Goal: Task Accomplishment & Management: Manage account settings

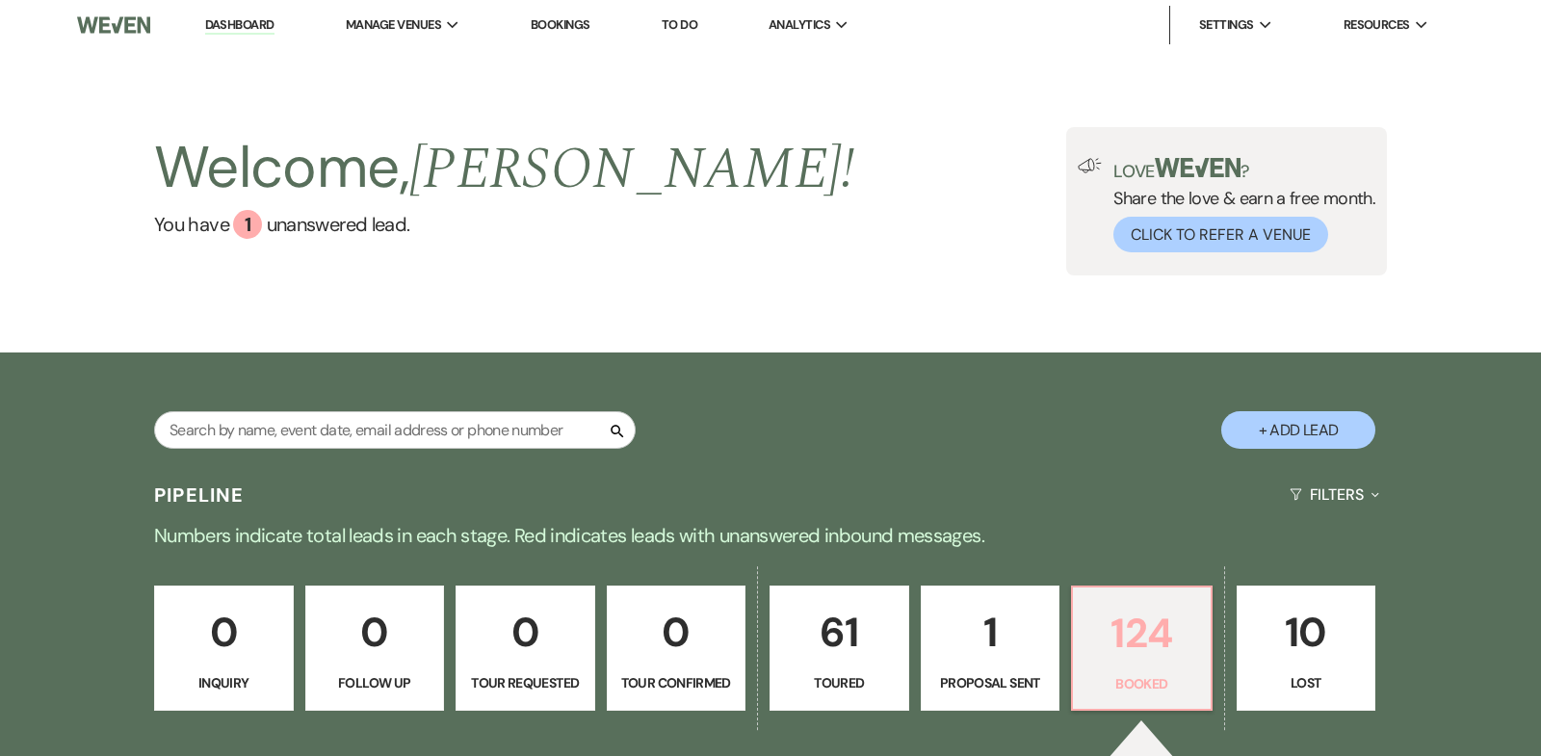
click at [1155, 635] on p "124" at bounding box center [1142, 633] width 115 height 65
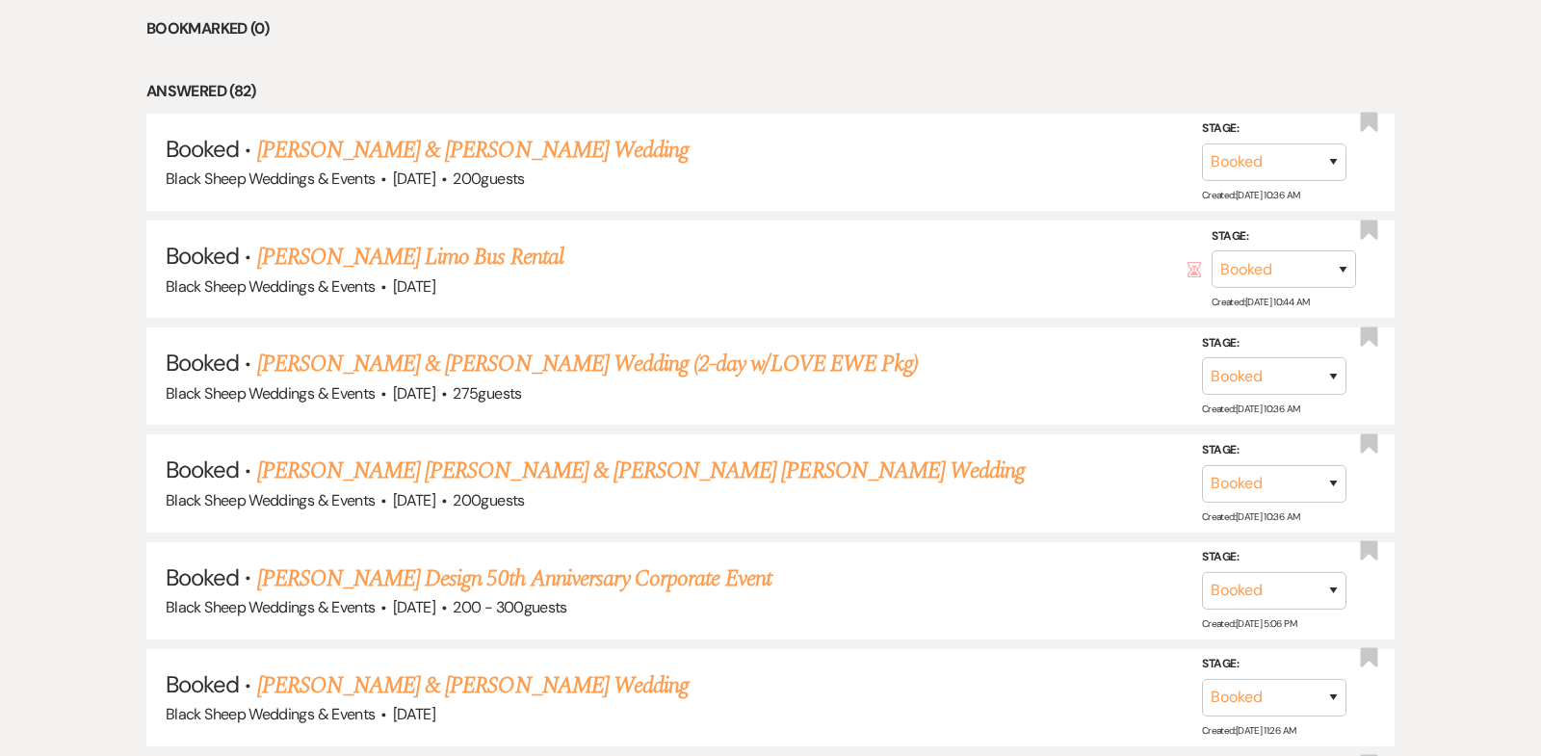
scroll to position [1012, 0]
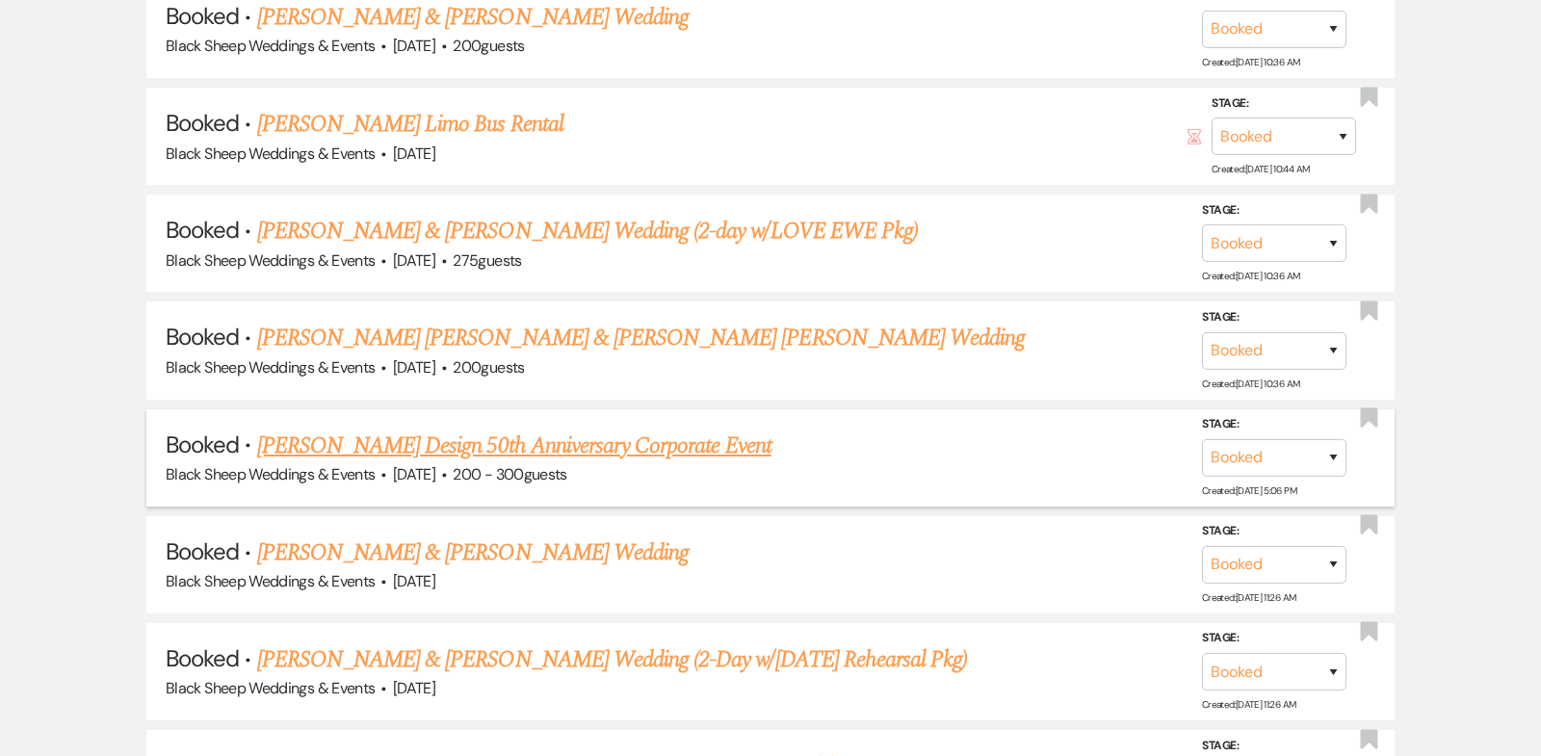
click at [551, 445] on link "[PERSON_NAME] Design 50th Anniversary Corporate Event" at bounding box center [514, 446] width 514 height 35
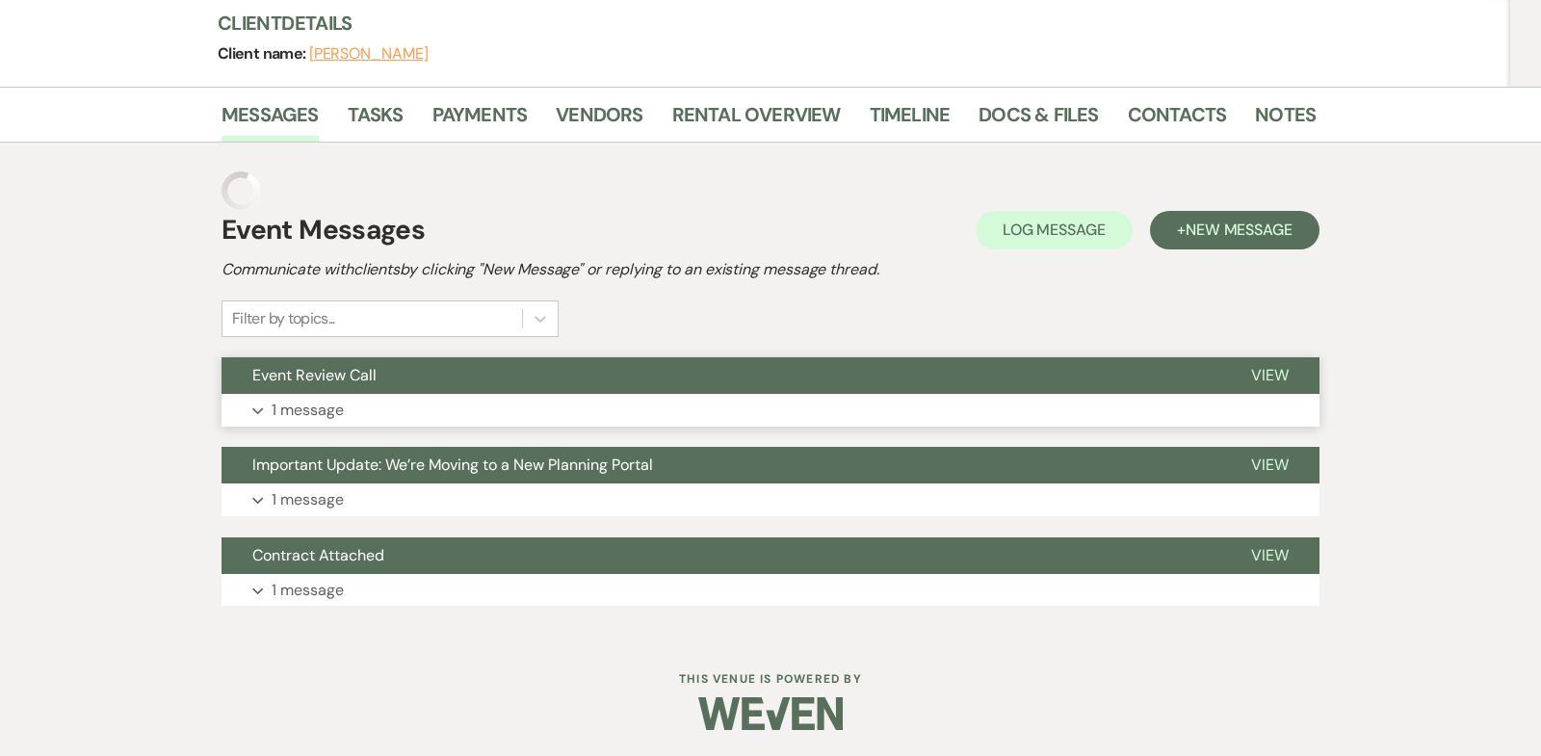
scroll to position [192, 0]
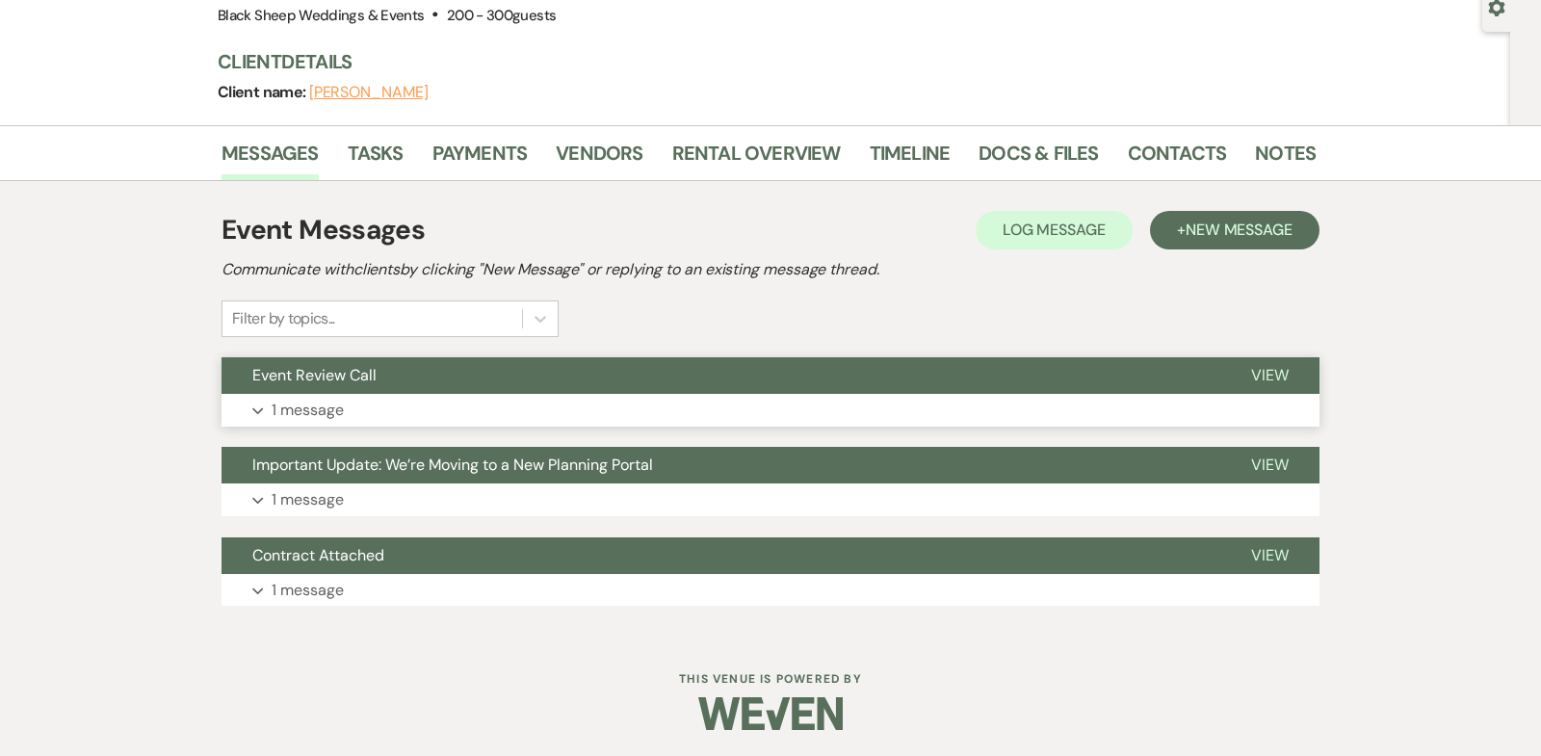
click at [257, 410] on use "button" at bounding box center [257, 411] width 11 height 7
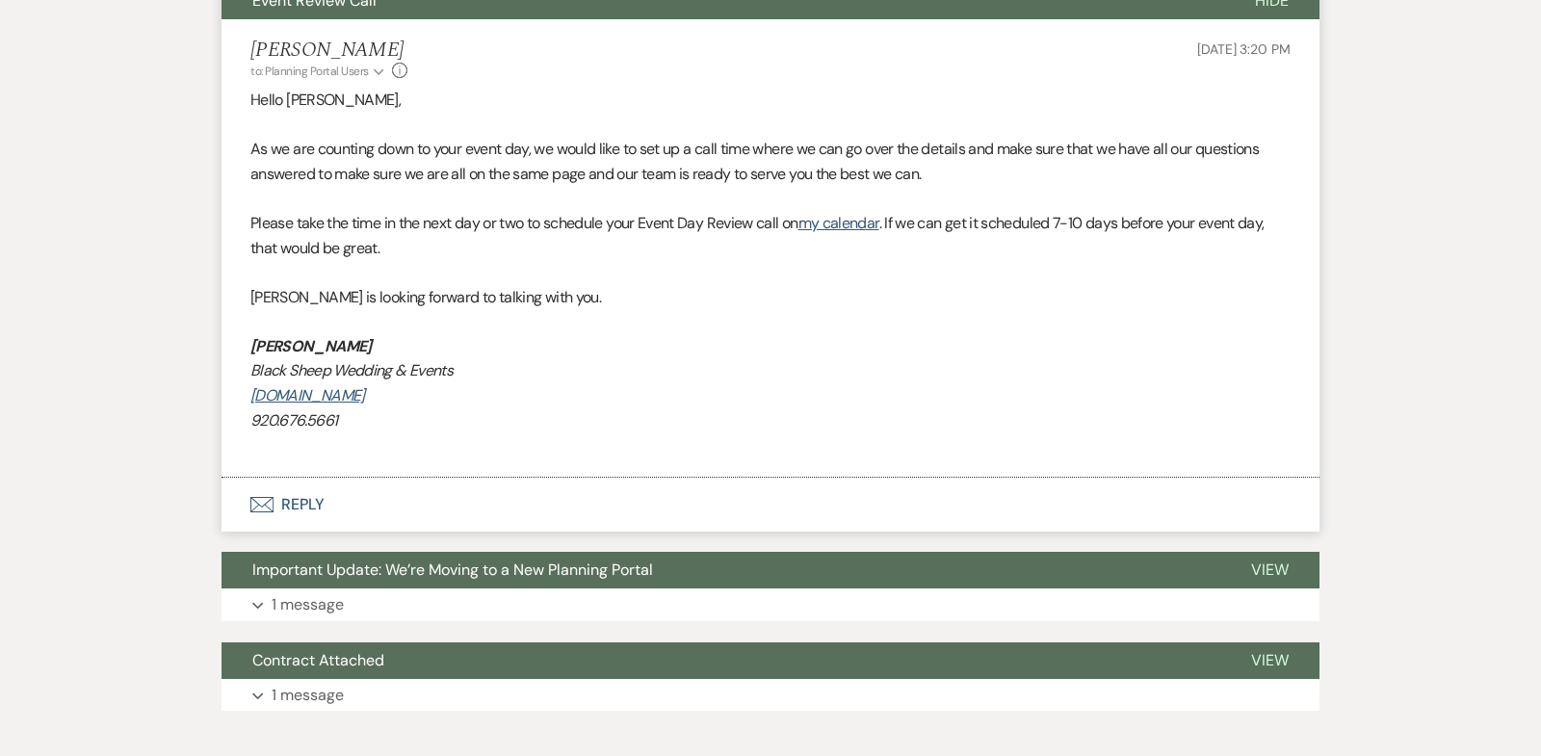
scroll to position [671, 0]
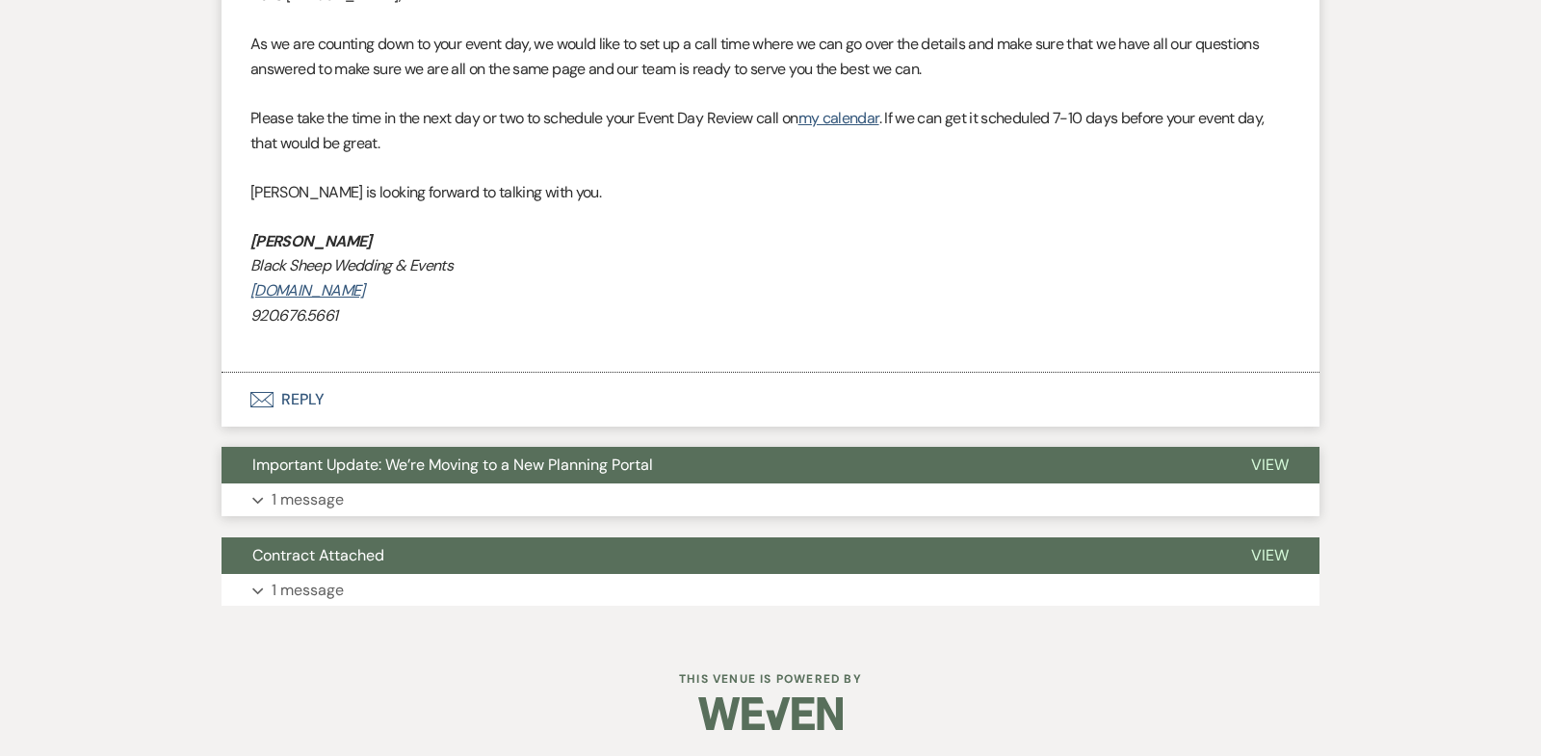
click at [259, 497] on icon "Expand" at bounding box center [258, 501] width 12 height 8
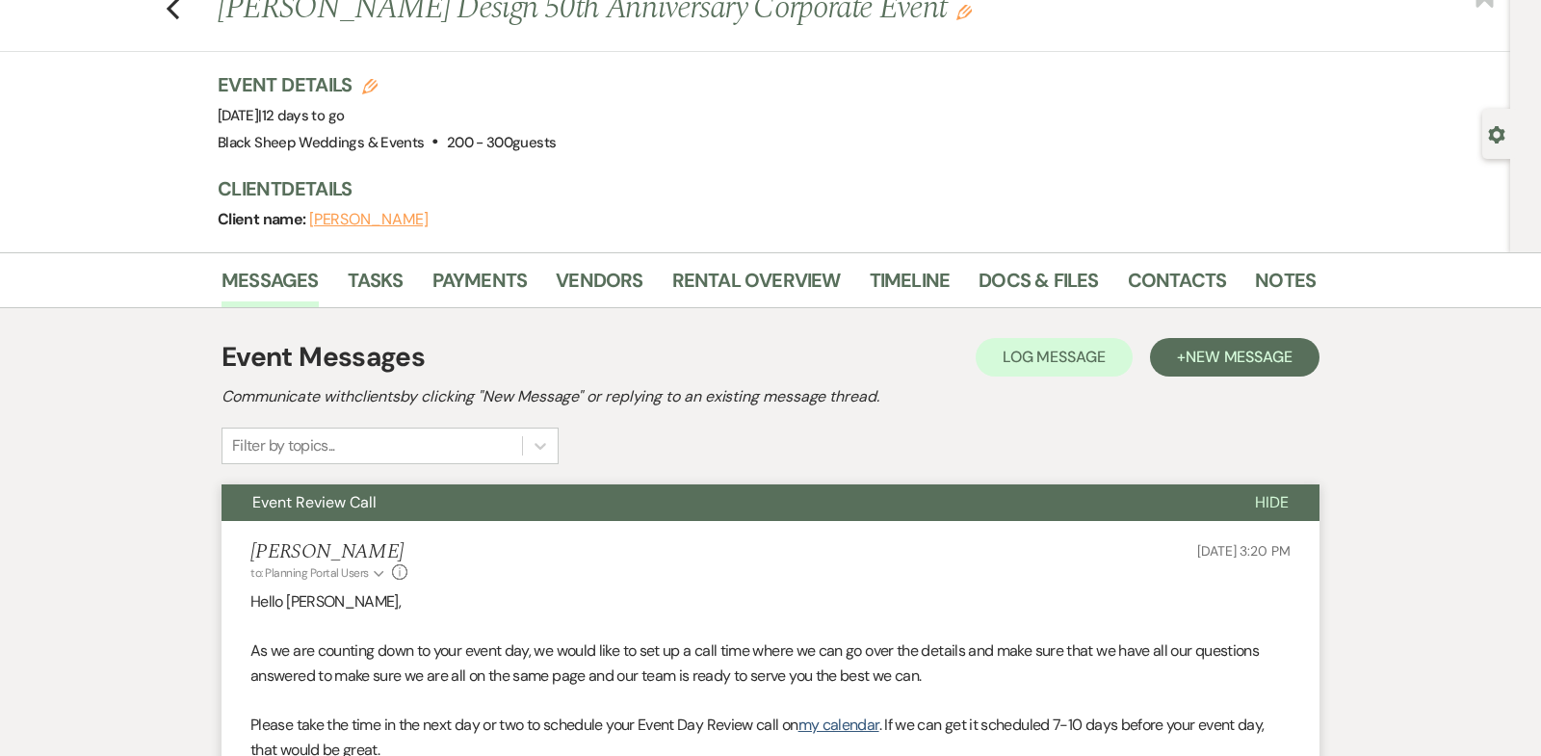
scroll to position [0, 0]
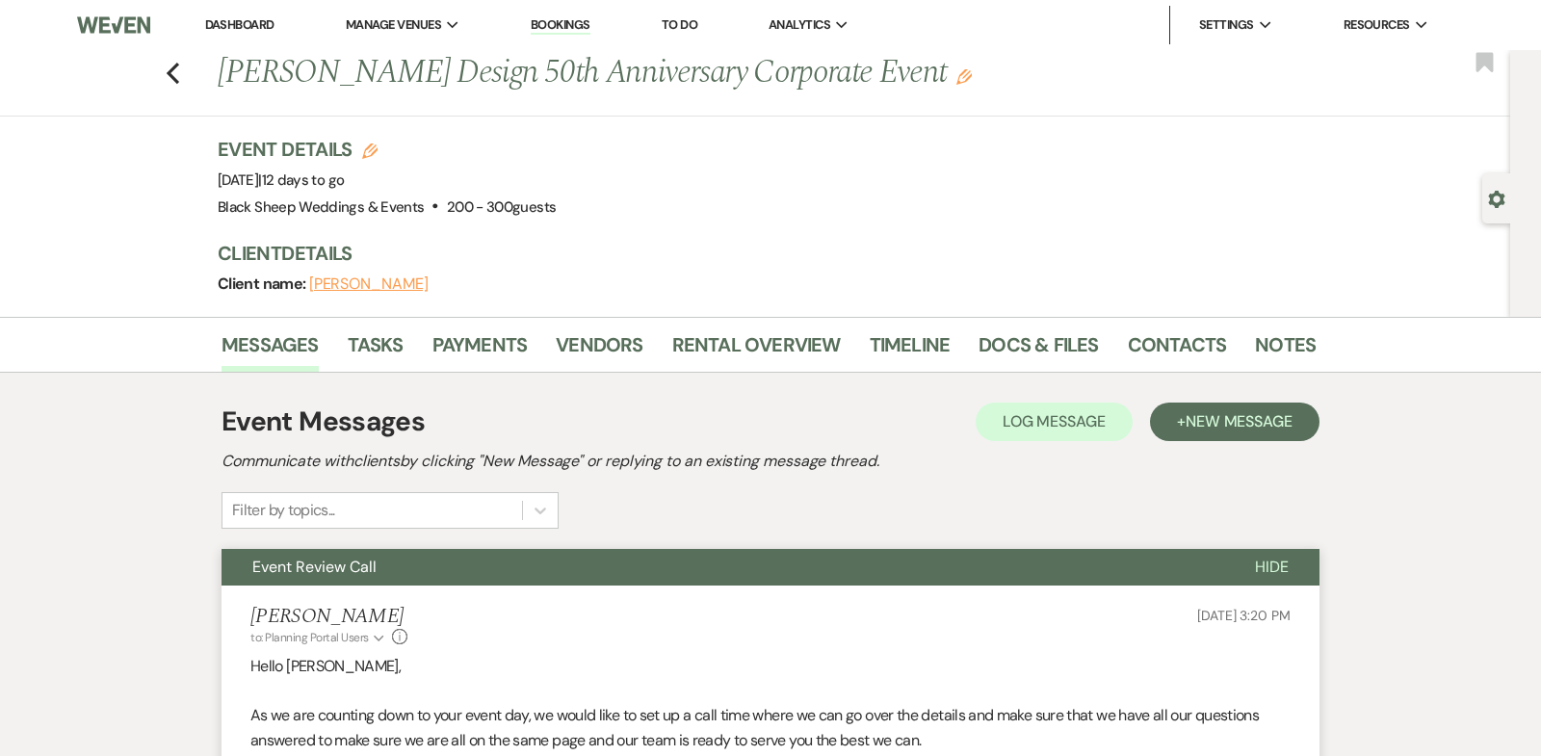
click at [366, 285] on button "[PERSON_NAME]" at bounding box center [368, 283] width 119 height 15
select select "1"
select select "phone"
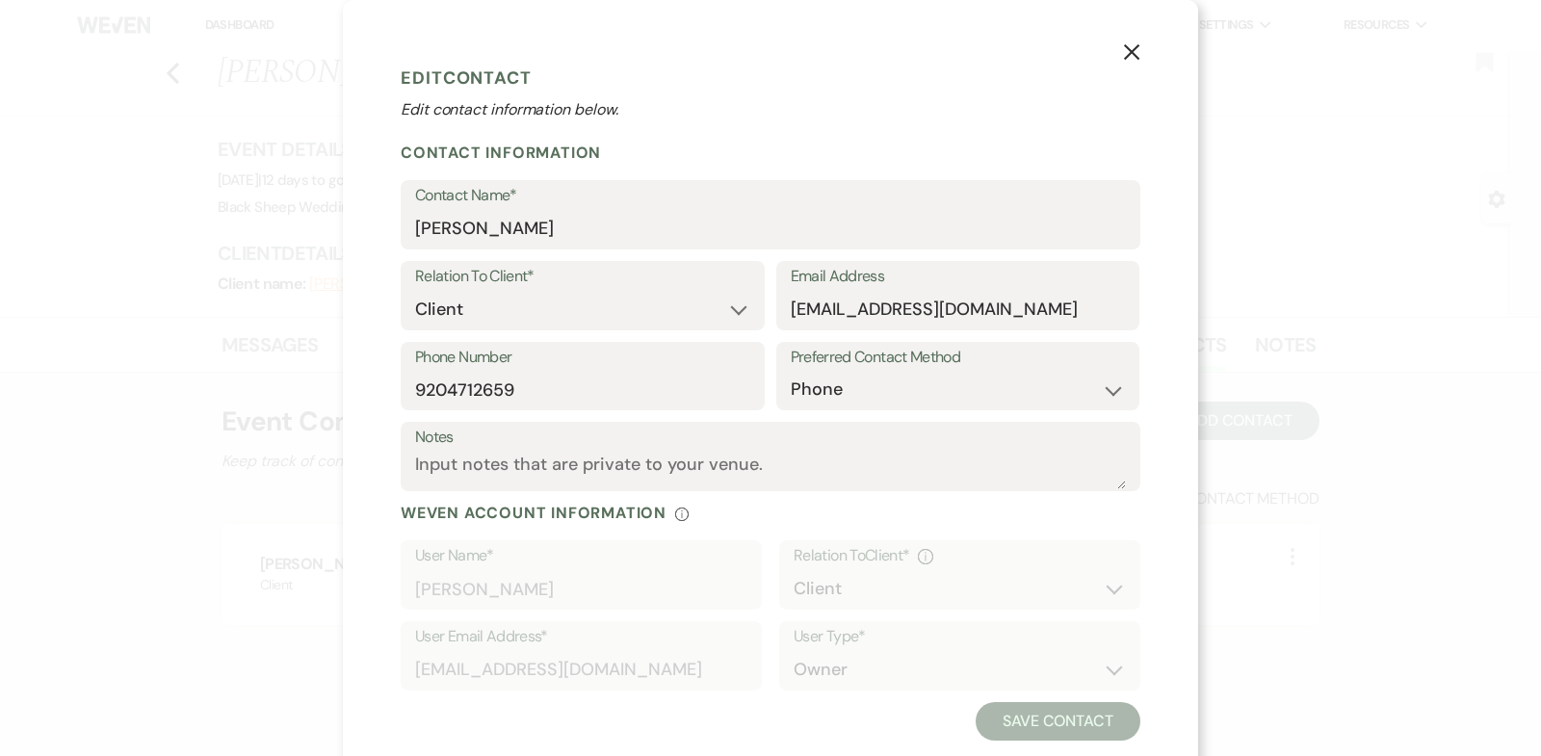
click at [1137, 51] on icon "X" at bounding box center [1131, 51] width 17 height 17
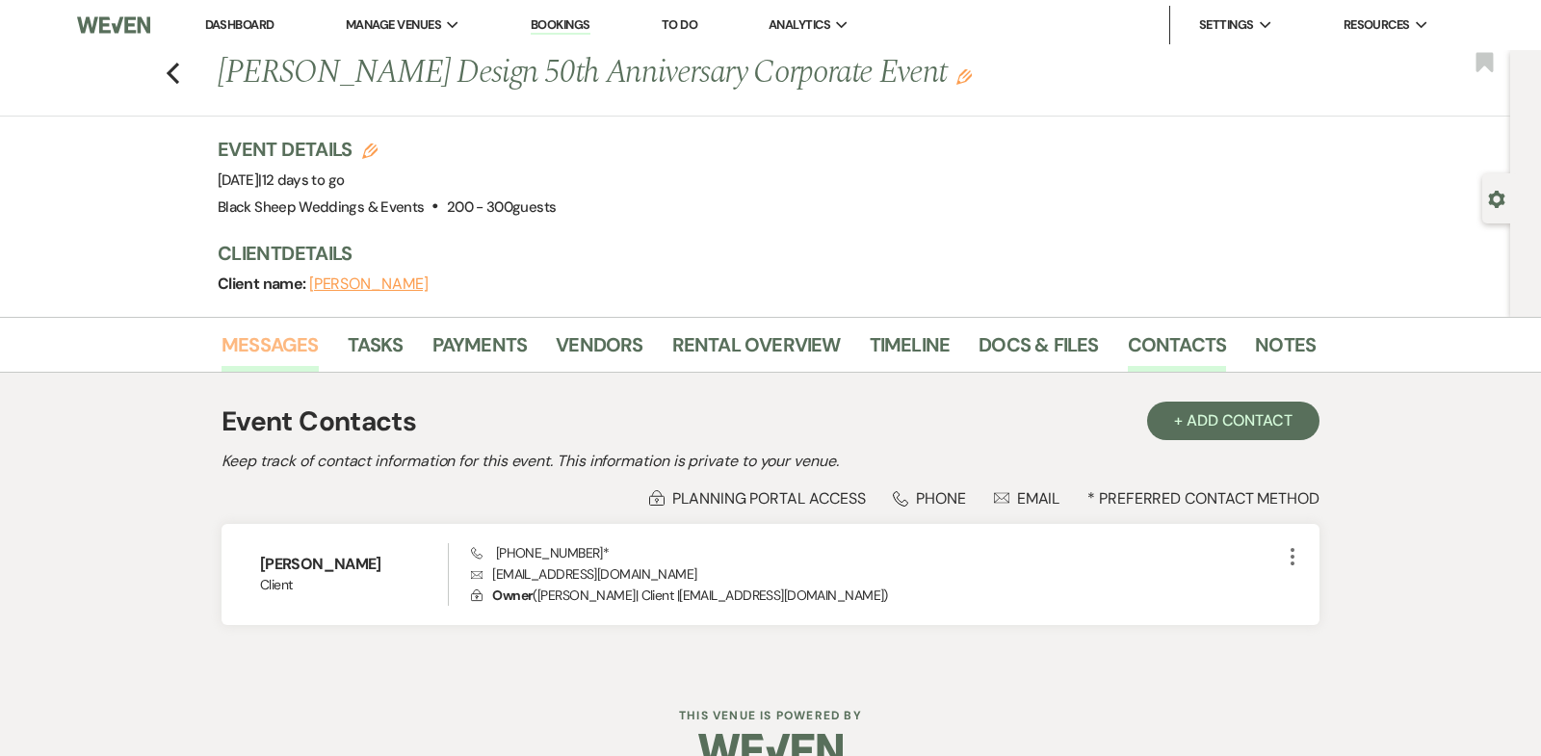
click at [258, 342] on link "Messages" at bounding box center [270, 350] width 97 height 42
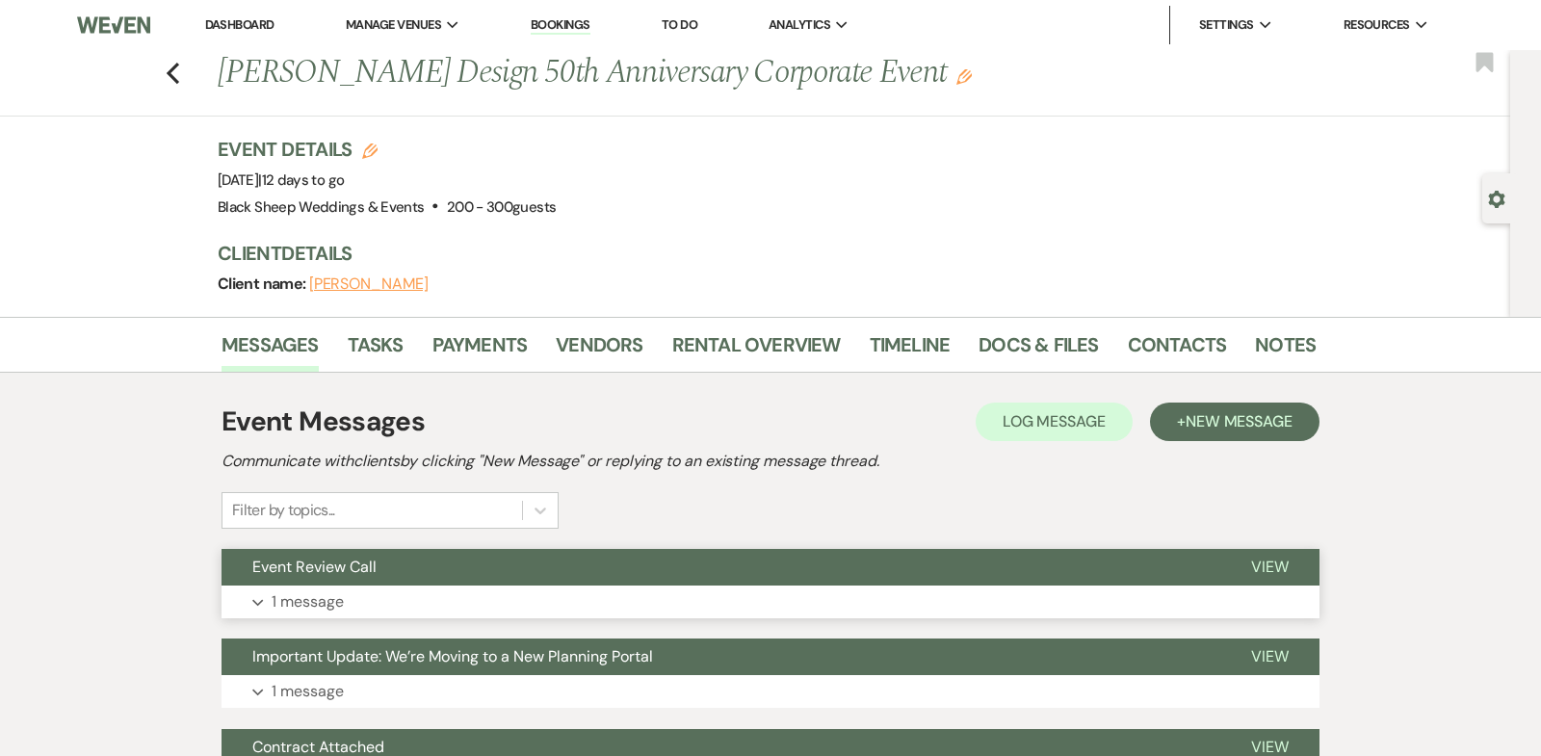
click at [258, 600] on icon "Expand" at bounding box center [258, 603] width 12 height 8
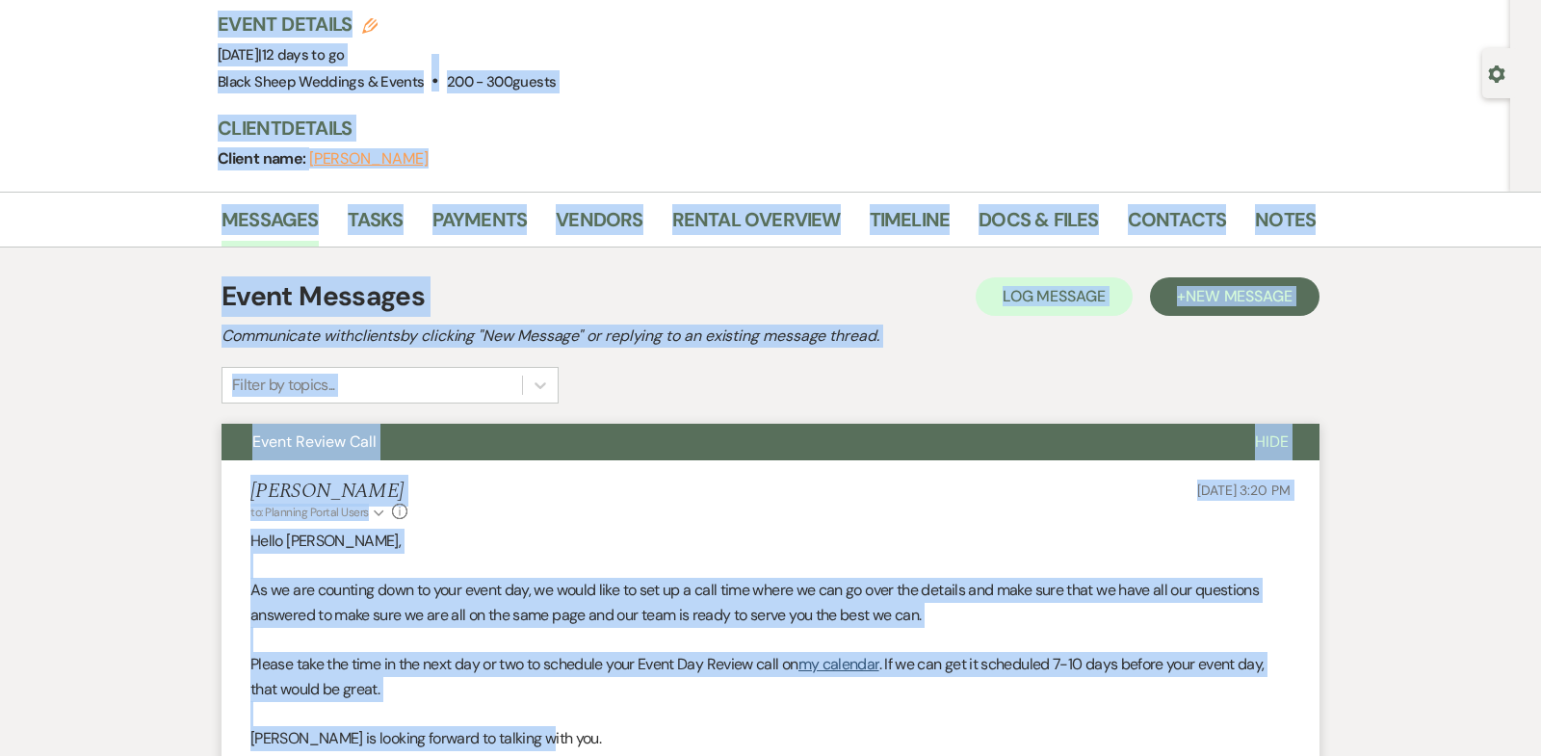
scroll to position [70, 0]
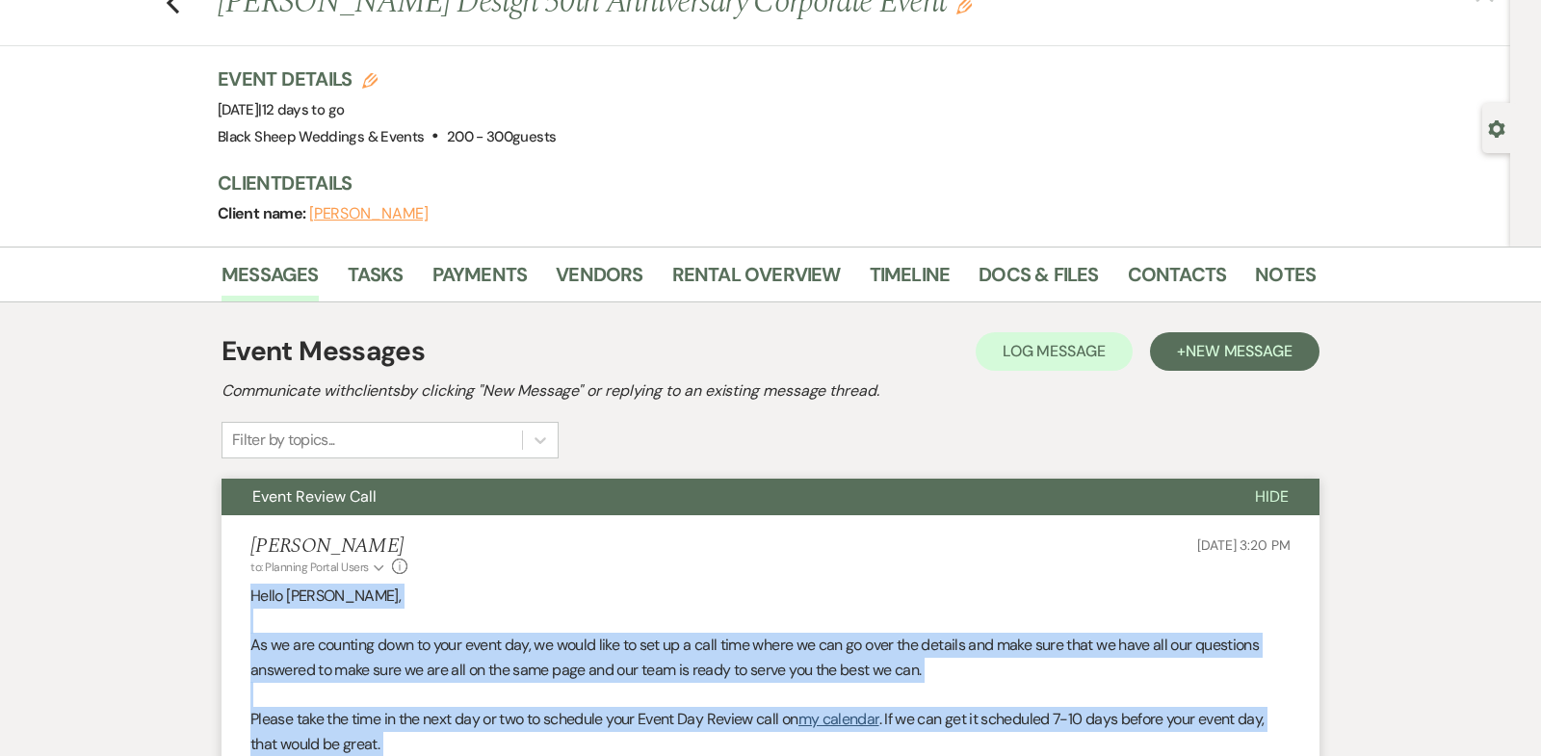
drag, startPoint x: 554, startPoint y: 197, endPoint x: 250, endPoint y: 589, distance: 495.8
click at [250, 589] on div "Hello [PERSON_NAME], As we are counting down to your event day, we would like t…" at bounding box center [770, 769] width 1040 height 370
copy div "Hello [PERSON_NAME], As we are counting down to your event day, we would like t…"
click at [286, 268] on link "Messages" at bounding box center [270, 280] width 97 height 42
click at [169, 9] on icon "Previous" at bounding box center [173, 2] width 14 height 23
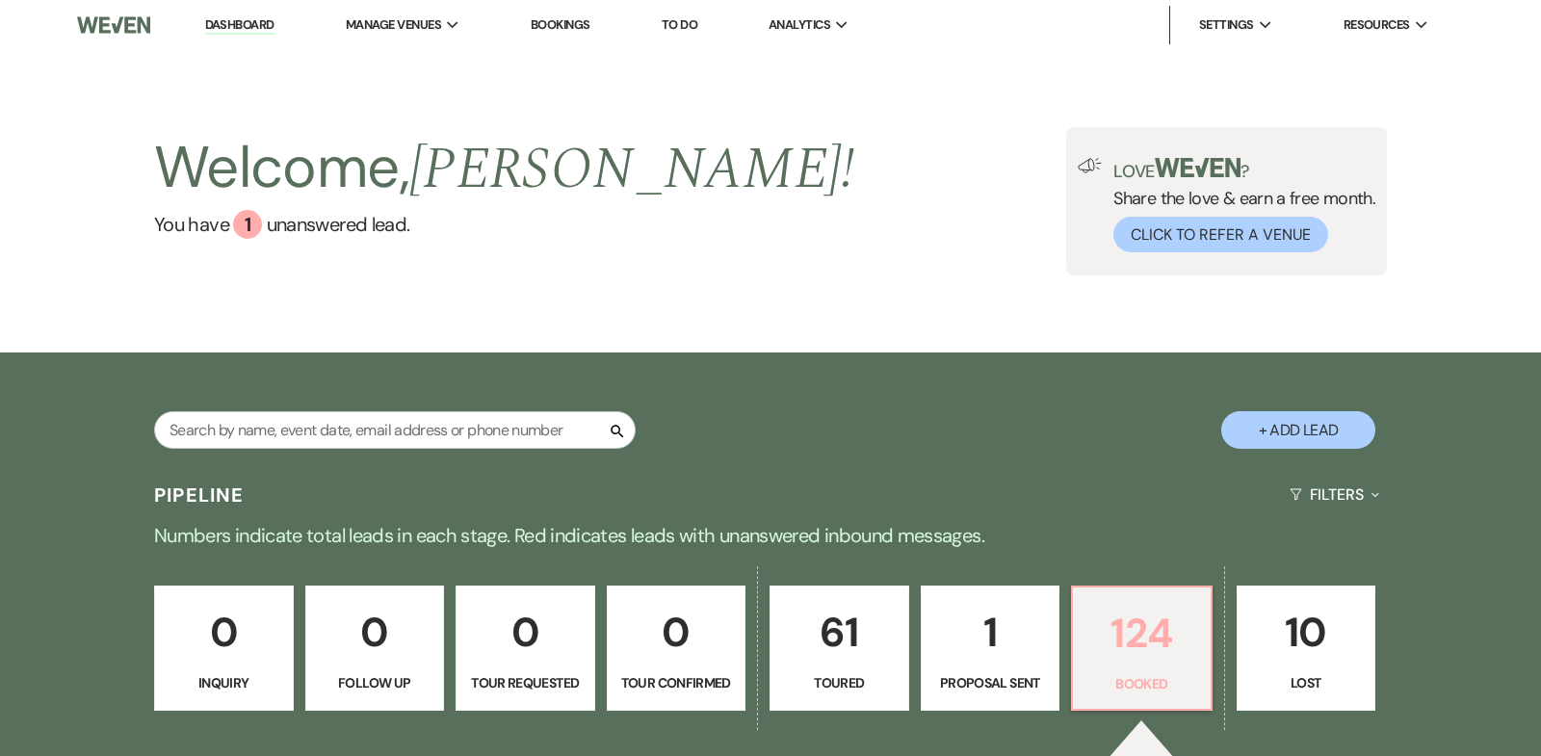
click at [1134, 647] on p "124" at bounding box center [1142, 633] width 115 height 65
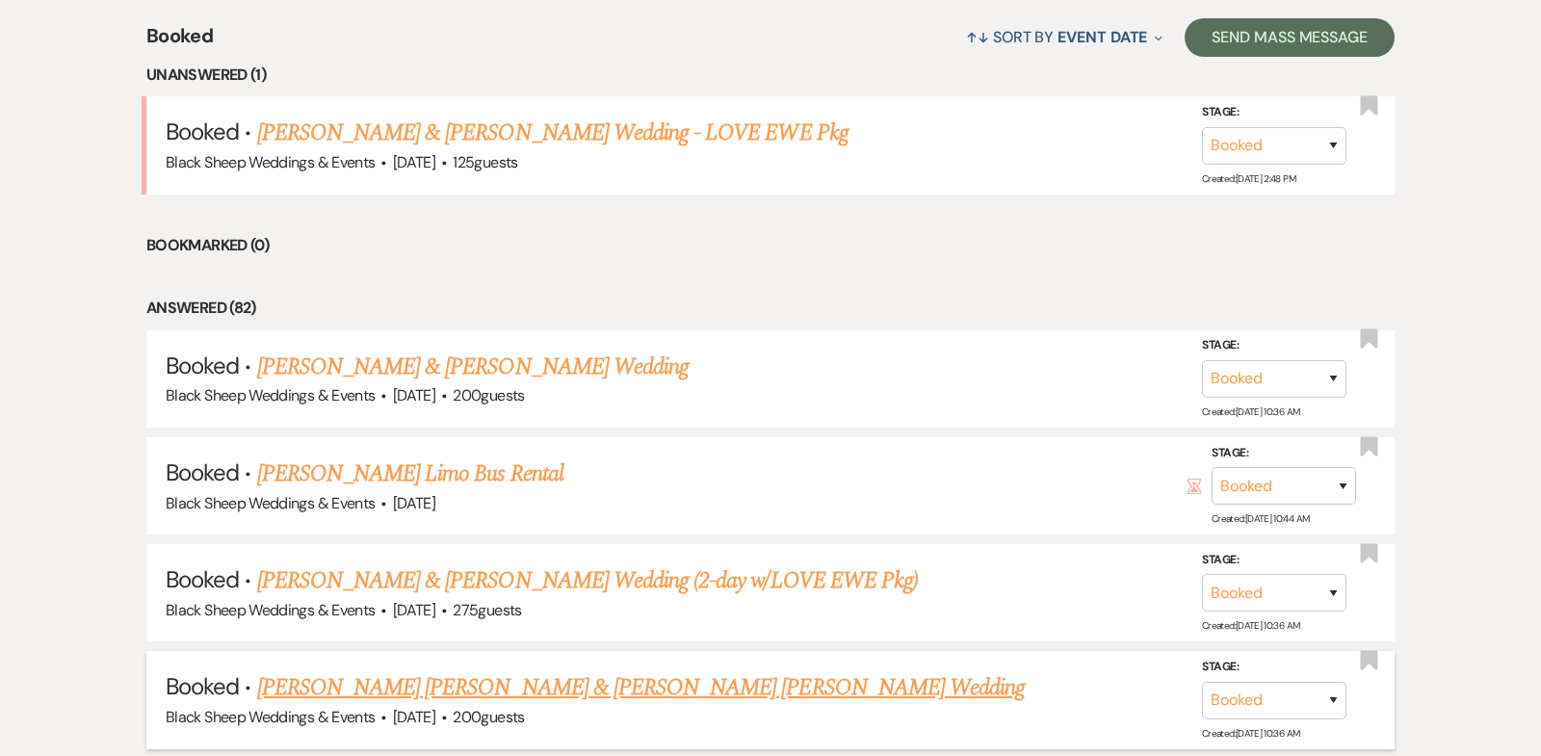
scroll to position [793, 0]
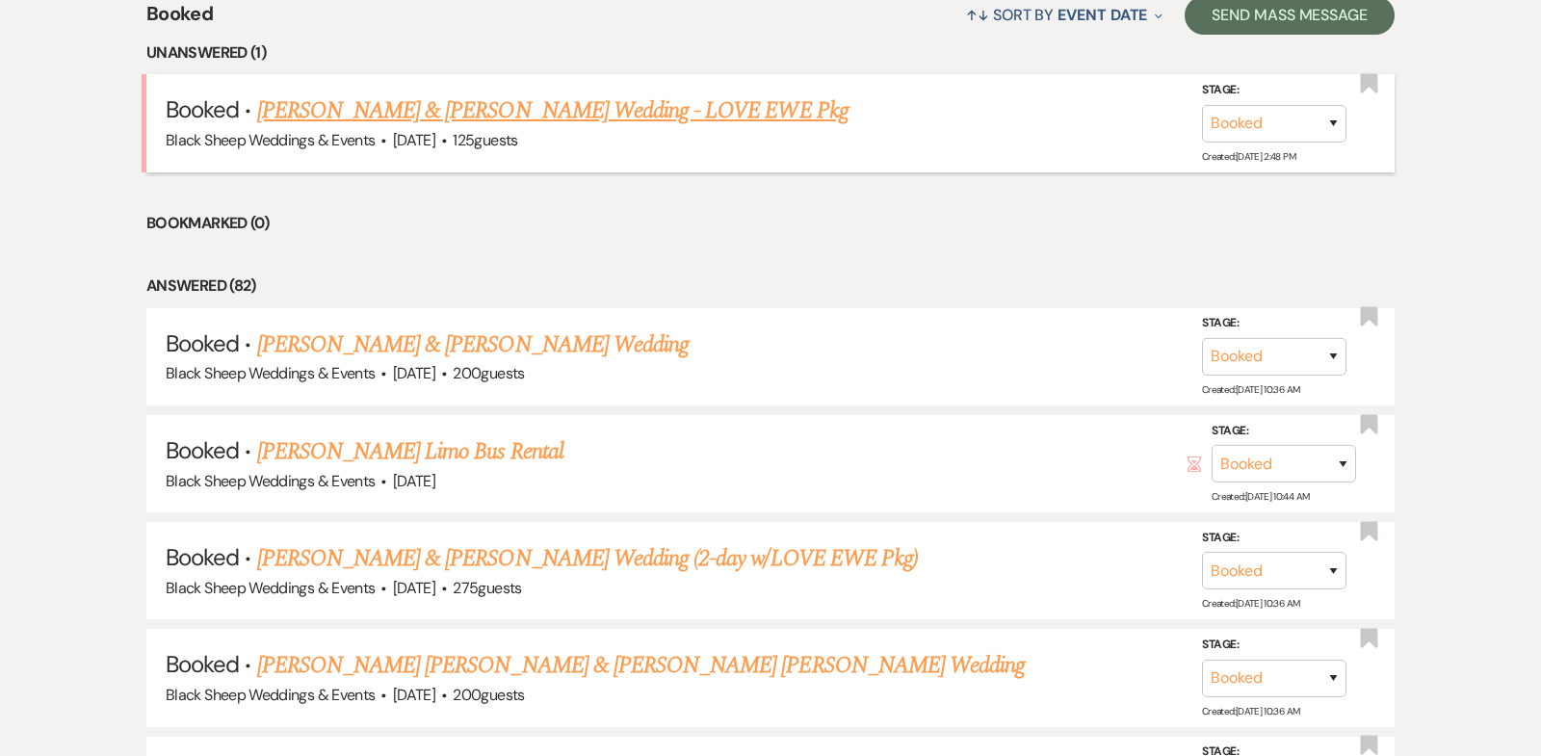
click at [513, 111] on link "[PERSON_NAME] & [PERSON_NAME] Wedding - LOVE EWE Pkg" at bounding box center [553, 110] width 592 height 35
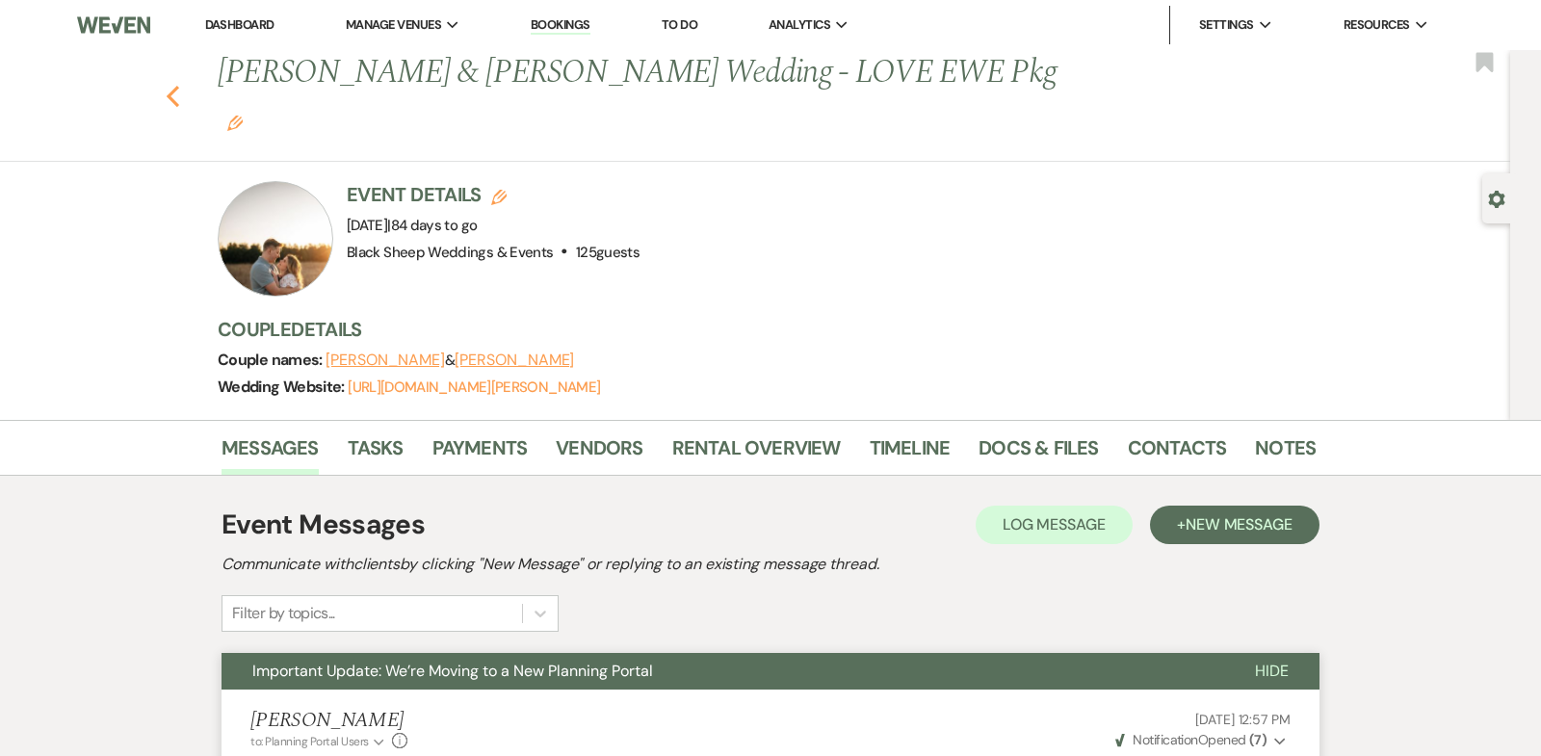
click at [172, 86] on use "button" at bounding box center [173, 96] width 13 height 21
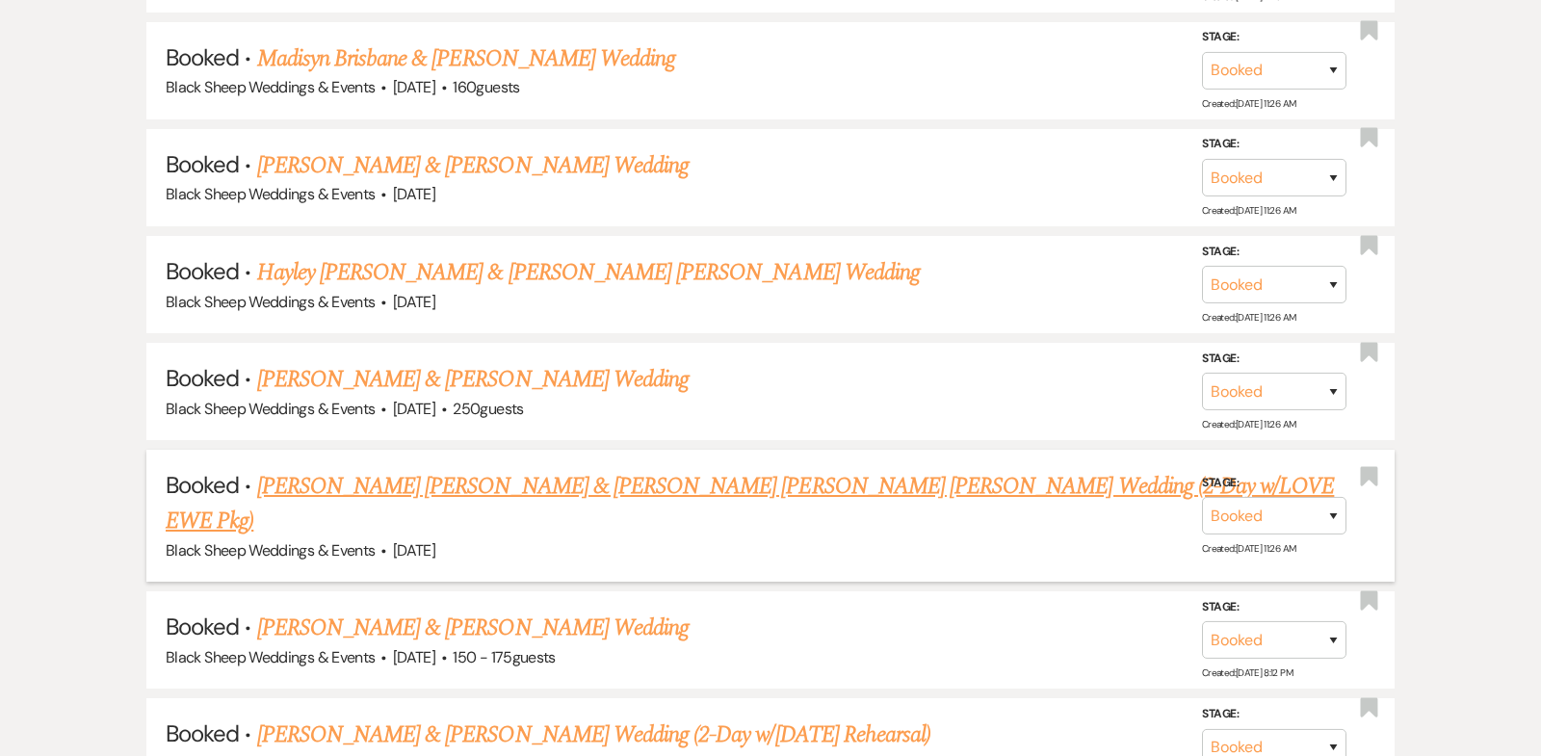
scroll to position [2149, 0]
click at [506, 471] on link "[PERSON_NAME] [PERSON_NAME] & [PERSON_NAME] [PERSON_NAME] [PERSON_NAME] Wedding…" at bounding box center [750, 502] width 1169 height 69
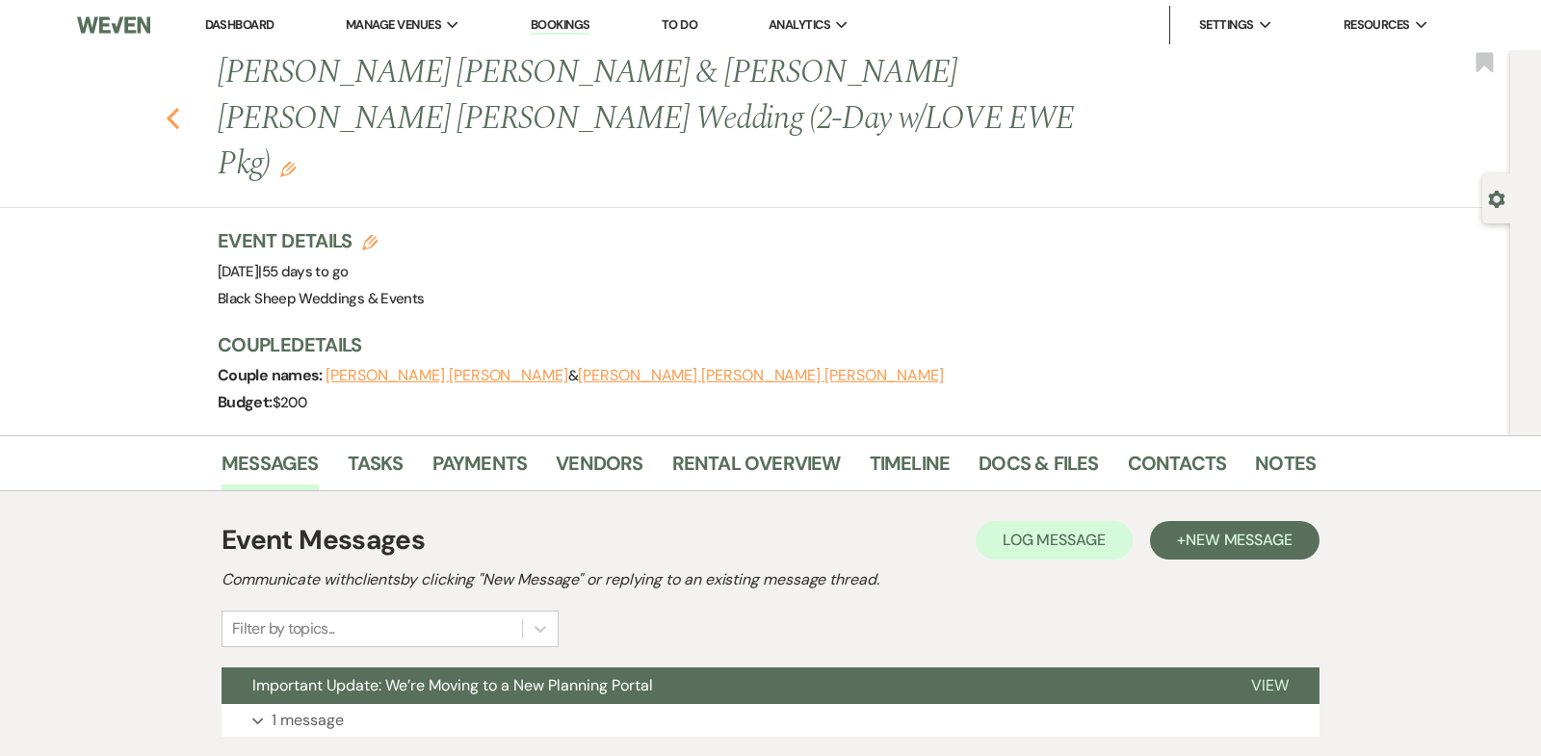
click at [172, 107] on icon "Previous" at bounding box center [173, 118] width 14 height 23
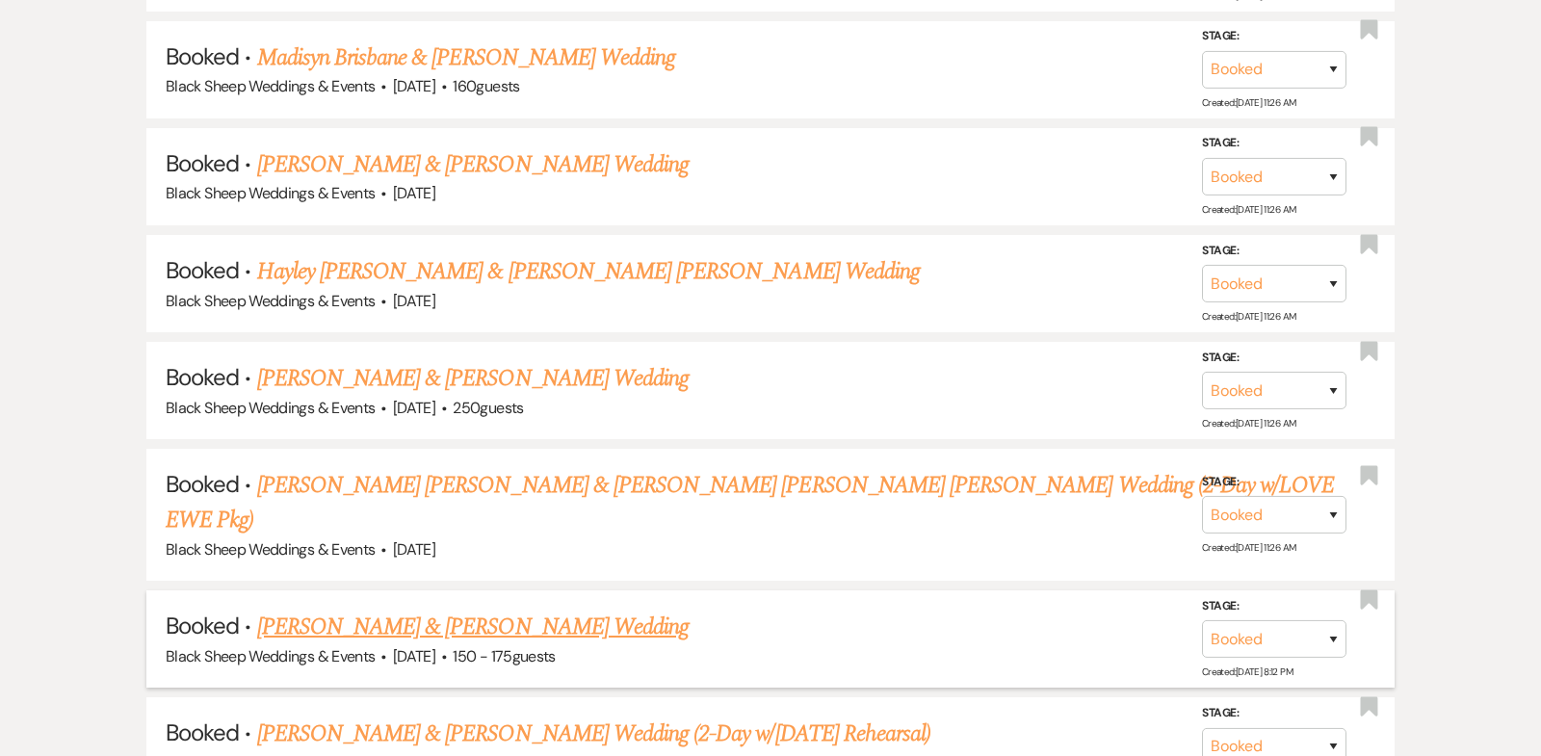
click at [482, 610] on link "[PERSON_NAME] & [PERSON_NAME] Wedding" at bounding box center [473, 627] width 432 height 35
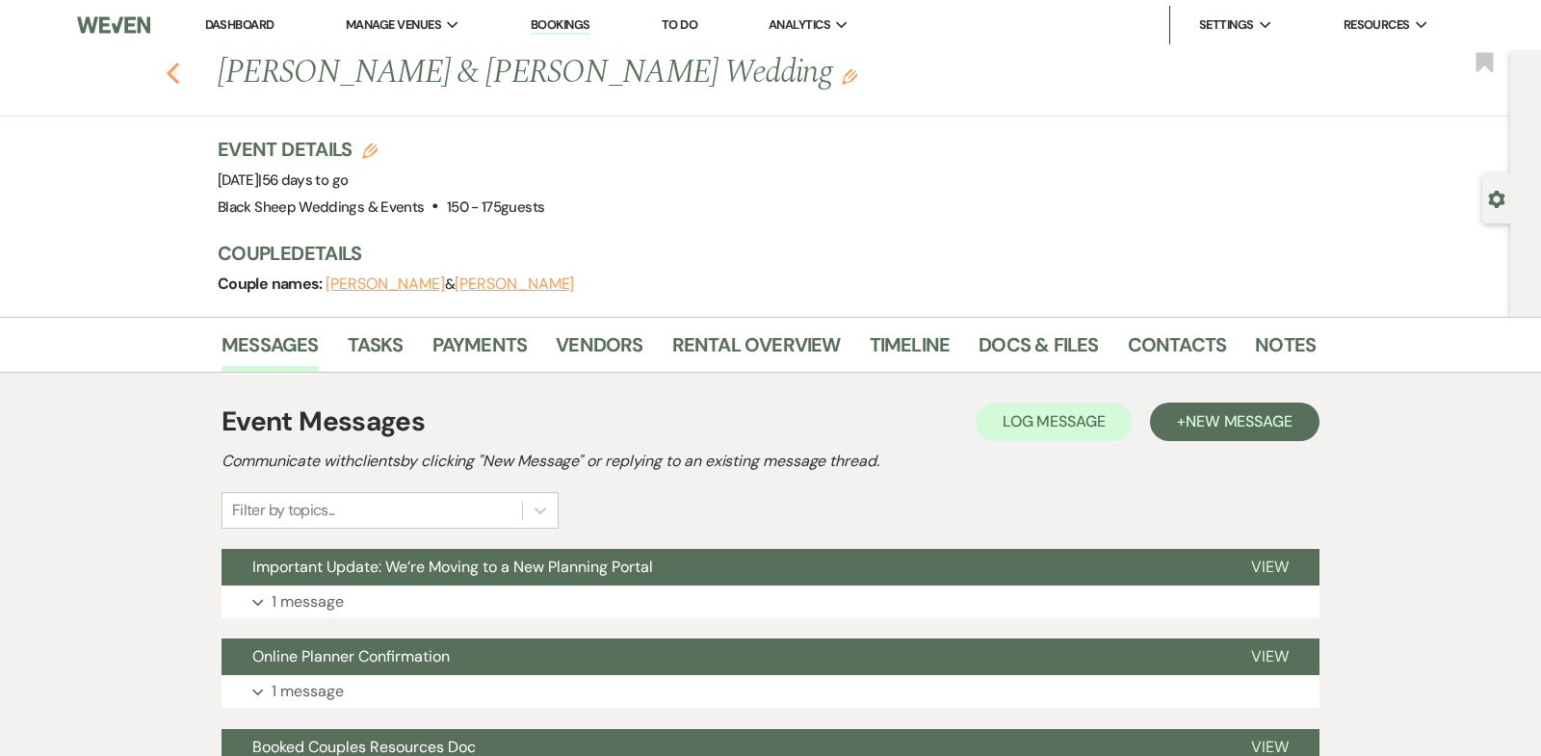
click at [171, 72] on icon "Previous" at bounding box center [173, 73] width 14 height 23
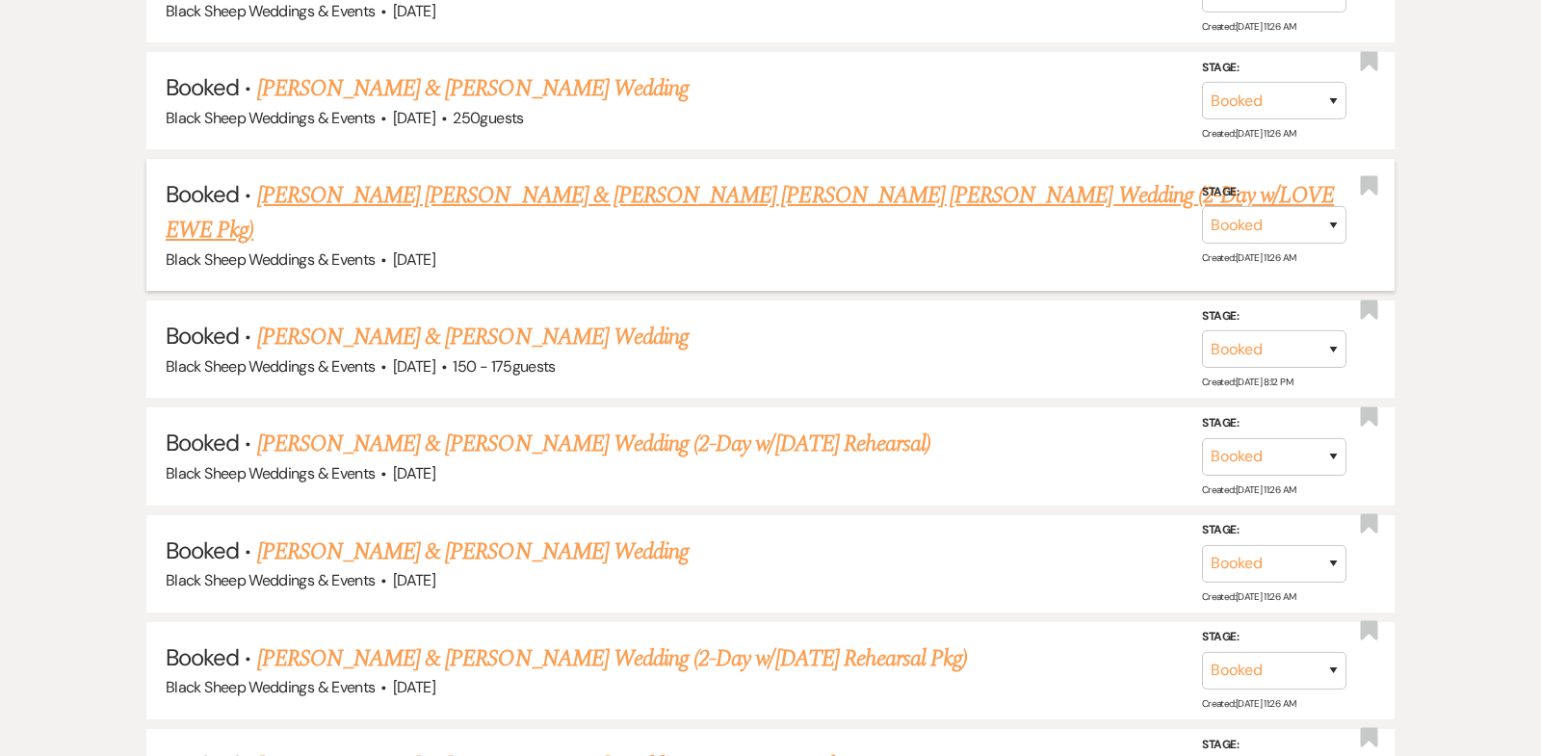
scroll to position [2502, 0]
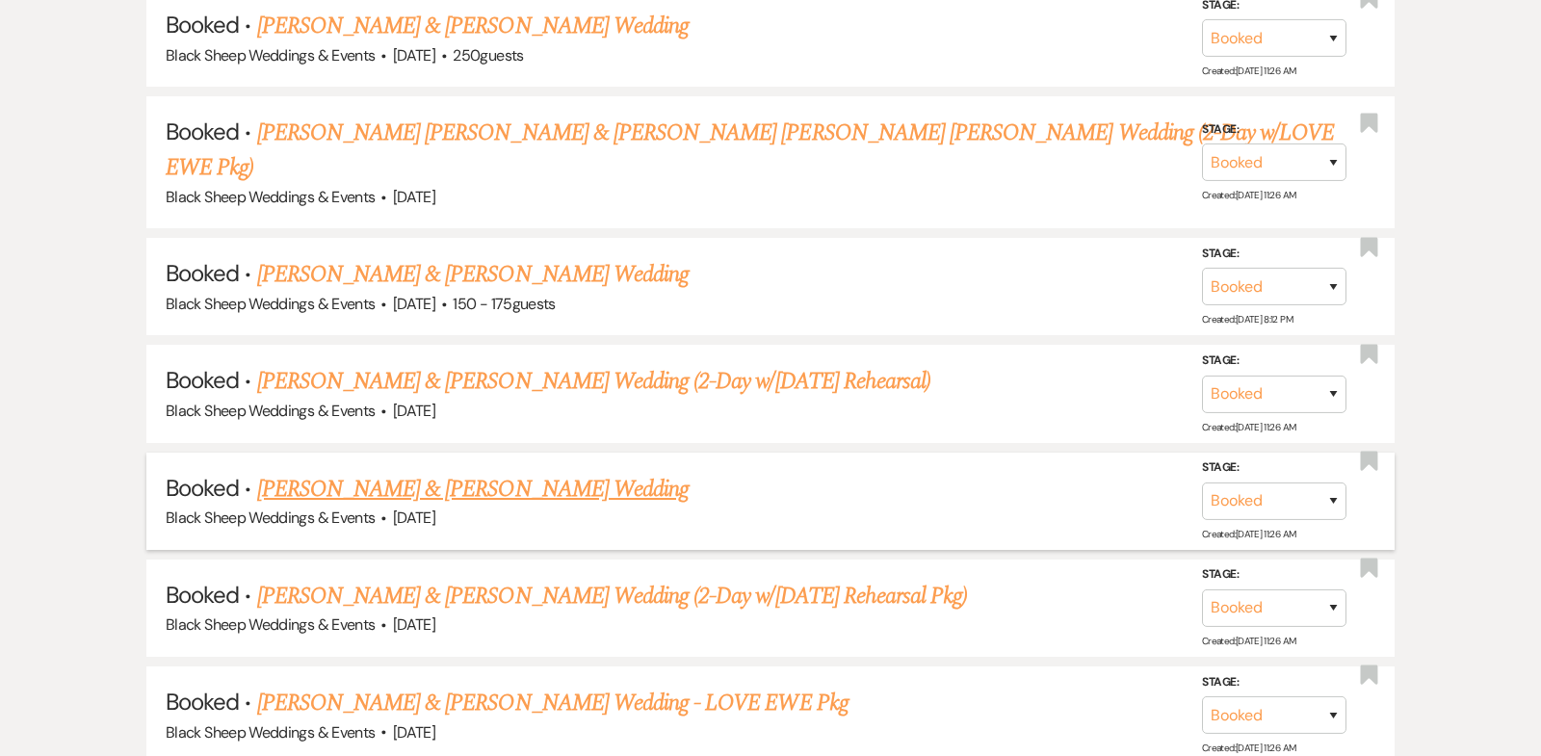
click at [468, 472] on link "[PERSON_NAME] & [PERSON_NAME] Wedding" at bounding box center [473, 489] width 432 height 35
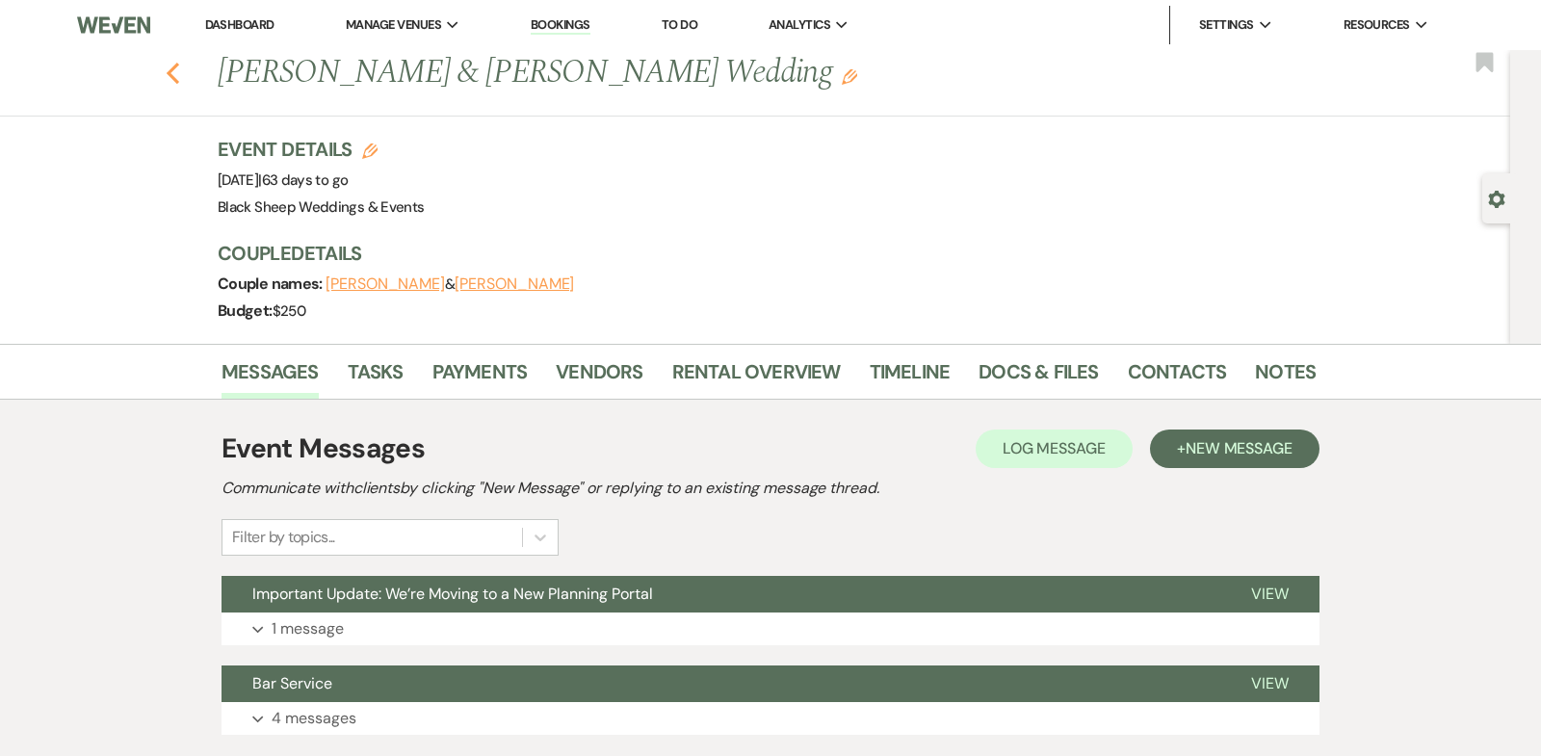
click at [171, 68] on use "button" at bounding box center [173, 73] width 13 height 21
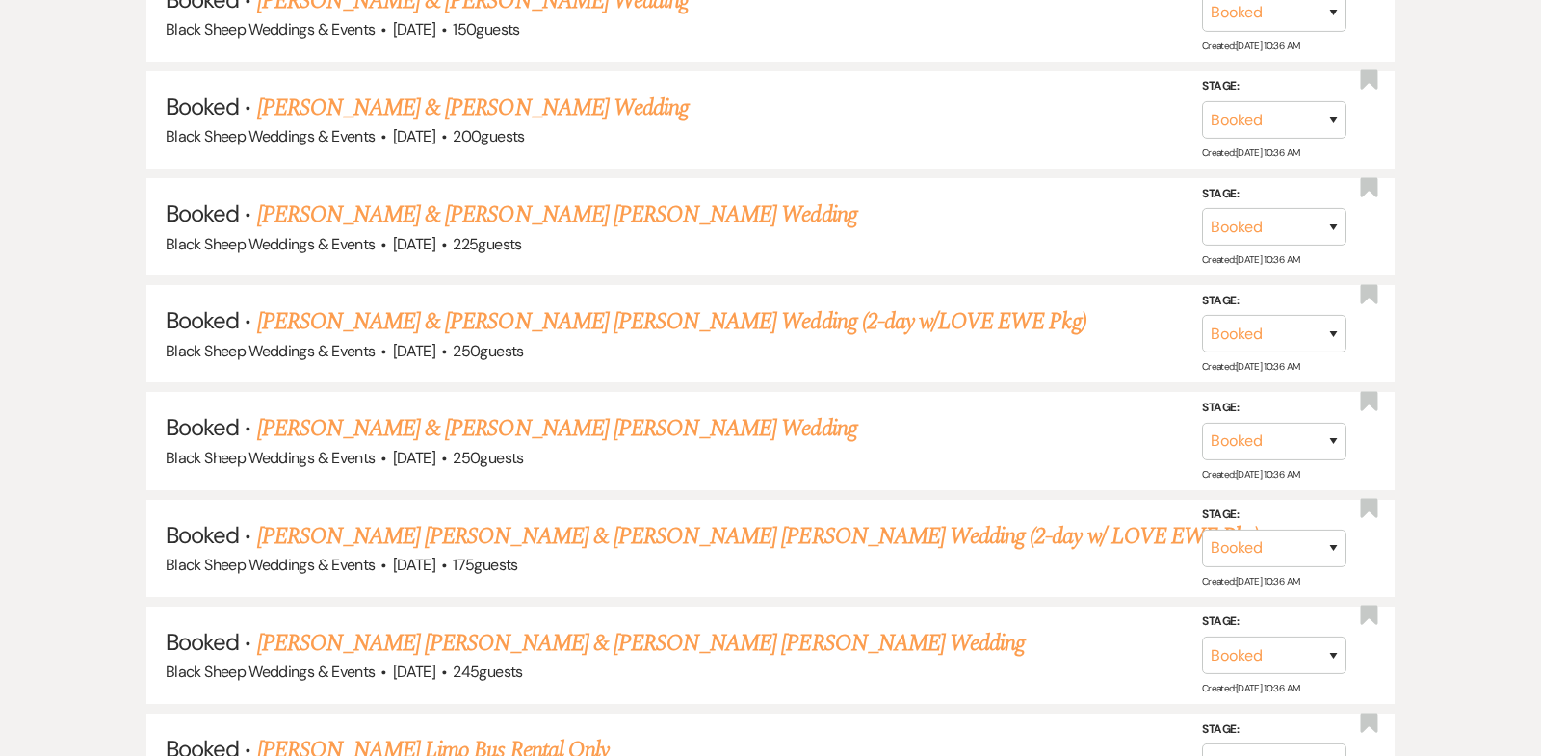
scroll to position [13620, 0]
